Goal: Information Seeking & Learning: Stay updated

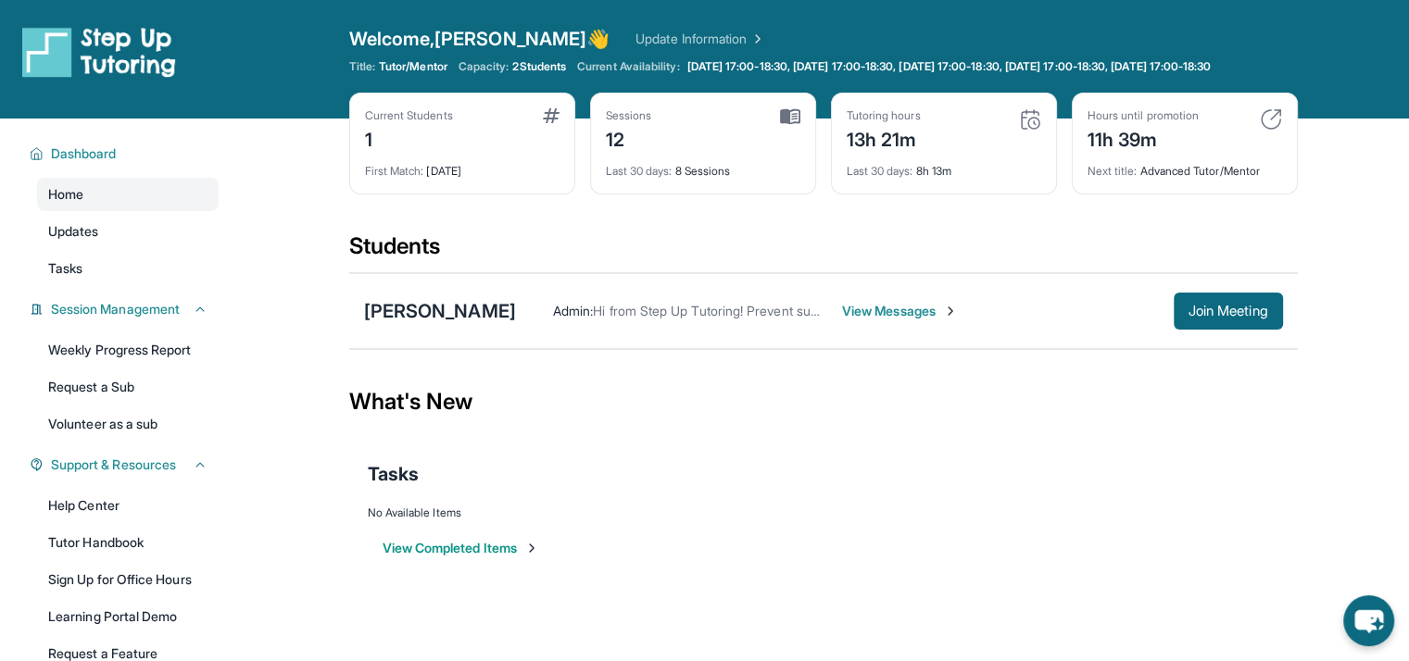
click at [708, 330] on div "Admin : Hi from Step Up Tutoring! Prevent summer learning loss and qualify for …" at bounding box center [899, 311] width 767 height 37
click at [722, 319] on span "Hi from Step Up Tutoring! Prevent summer learning loss and qualify for fun ince…" at bounding box center [1260, 311] width 1334 height 16
click at [846, 320] on span "View Messages" at bounding box center [900, 311] width 116 height 19
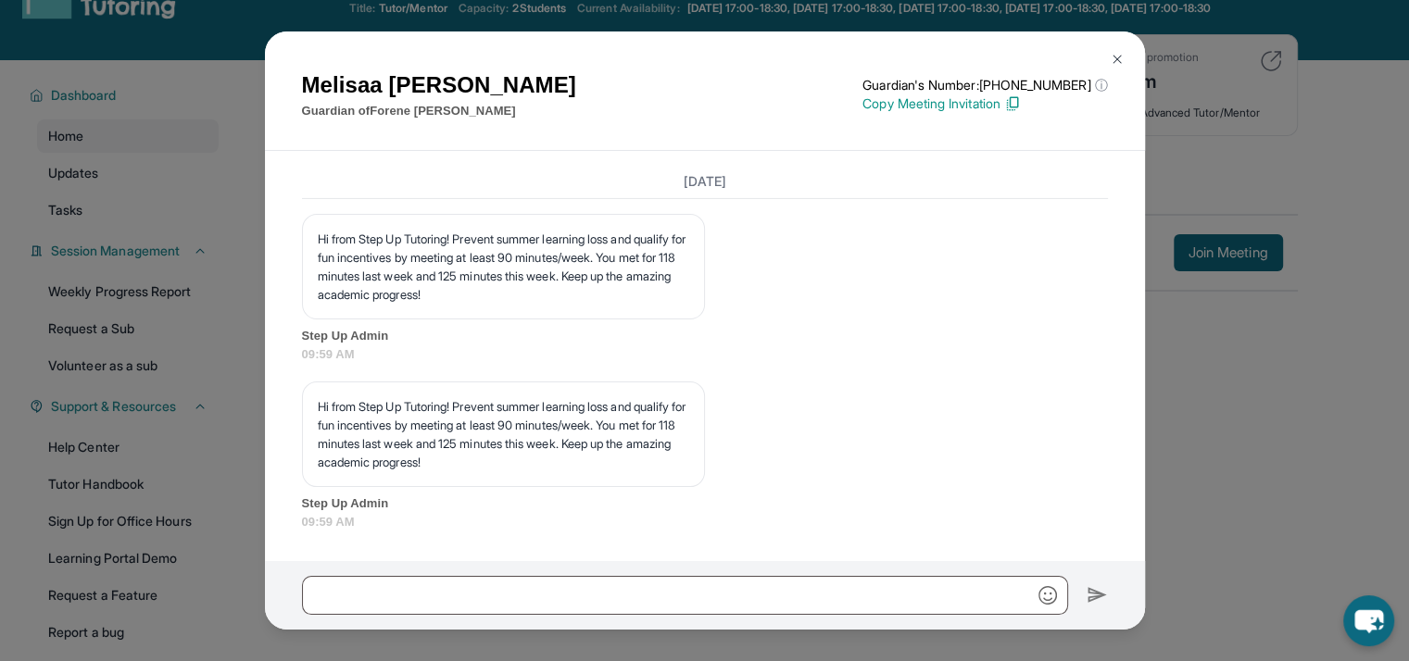
scroll to position [59, 0]
click at [337, 401] on p "Hi from Step Up Tutoring! Prevent summer learning loss and qualify for fun ince…" at bounding box center [503, 434] width 371 height 74
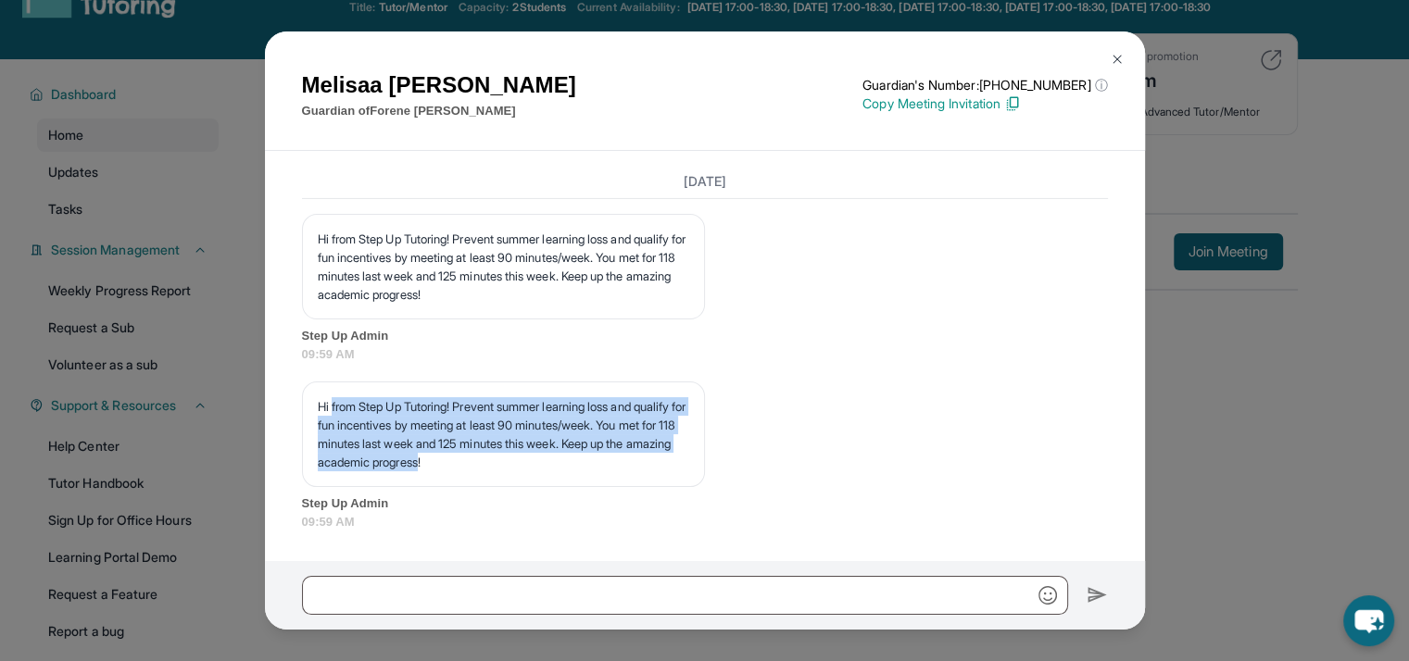
drag, startPoint x: 337, startPoint y: 401, endPoint x: 537, endPoint y: 456, distance: 207.4
click at [537, 456] on p "Hi from Step Up Tutoring! Prevent summer learning loss and qualify for fun ince…" at bounding box center [503, 434] width 371 height 74
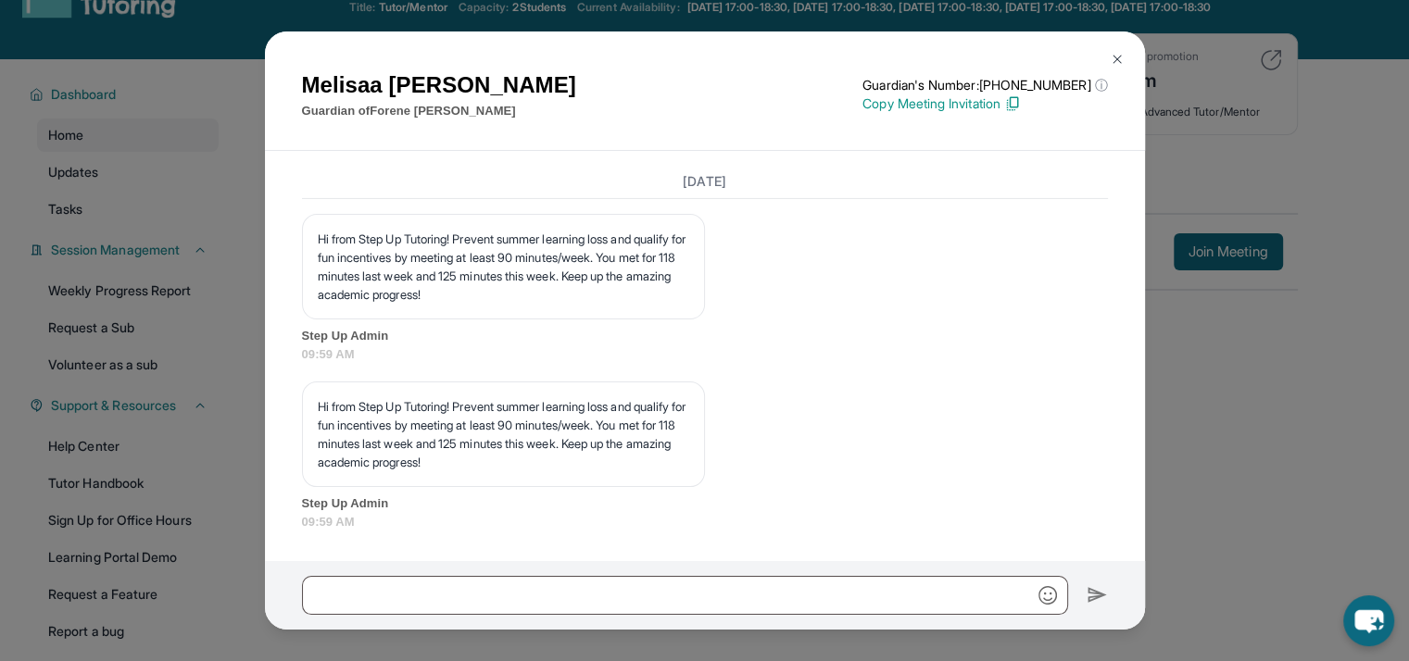
click at [1119, 55] on img at bounding box center [1116, 59] width 15 height 15
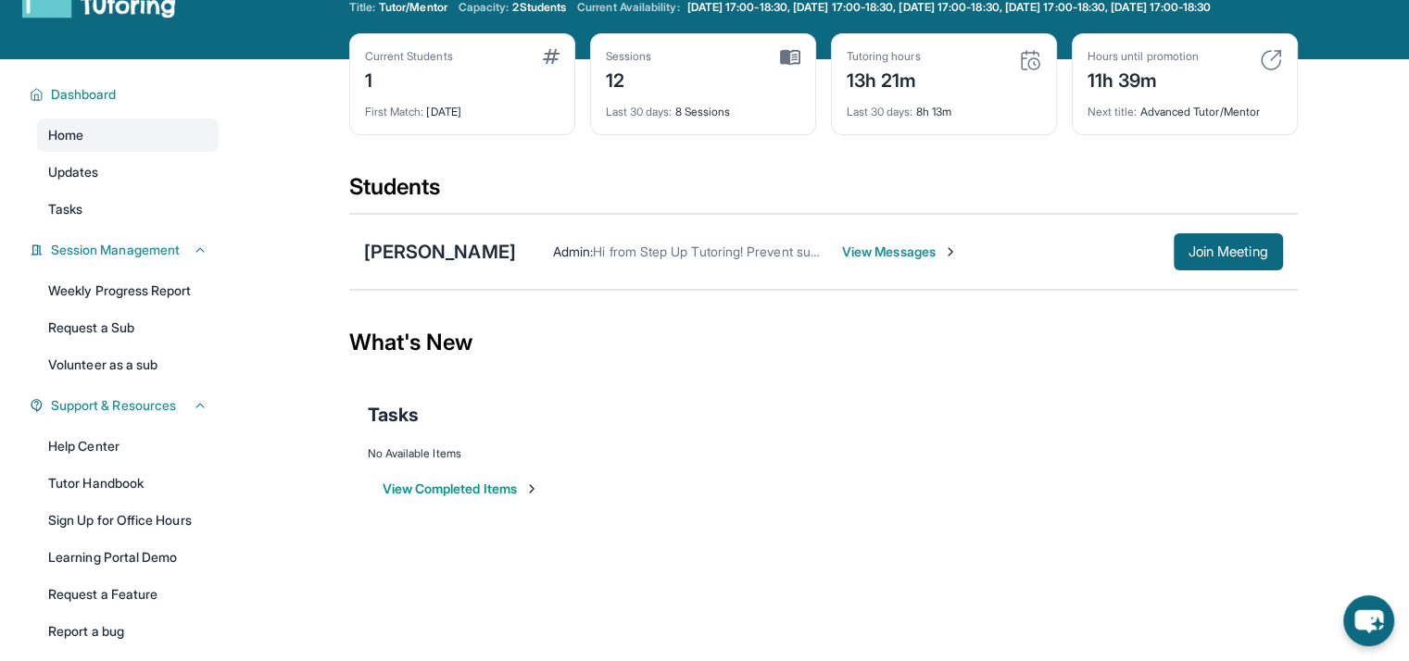
scroll to position [0, 0]
